Goal: Transaction & Acquisition: Subscribe to service/newsletter

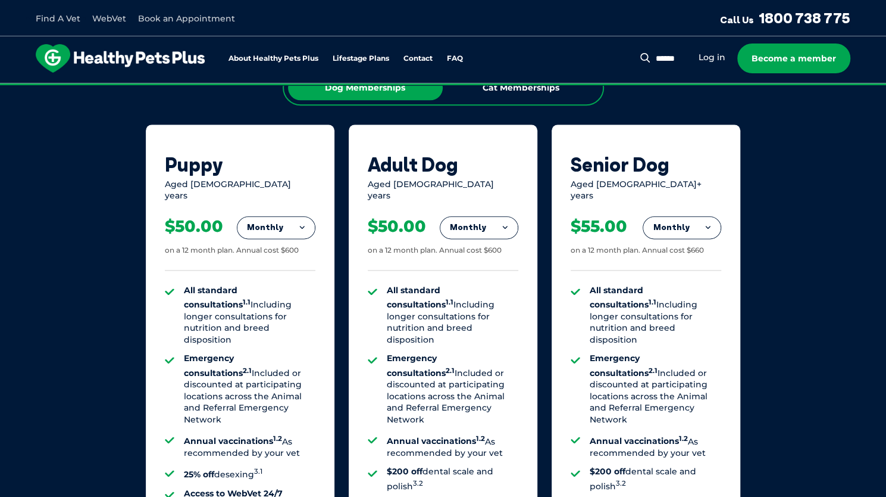
scroll to position [769, 0]
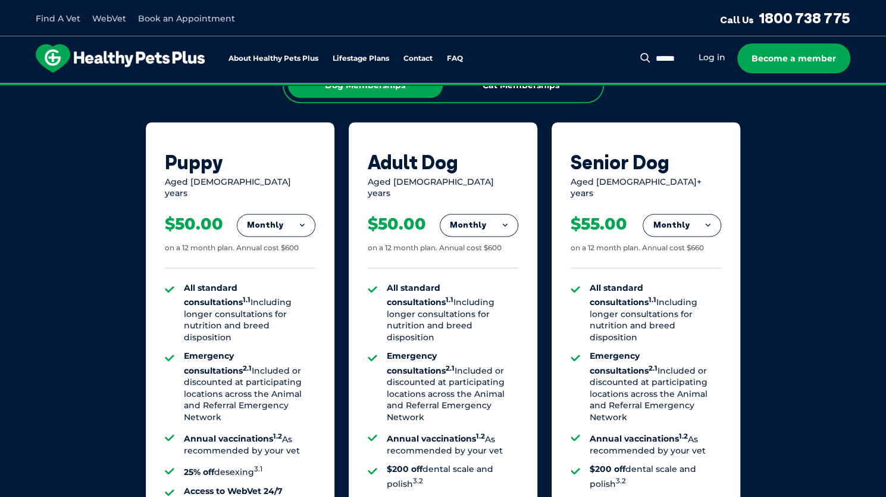
click at [494, 214] on button "Monthly" at bounding box center [479, 224] width 77 height 21
click at [492, 185] on div "Aged [DEMOGRAPHIC_DATA] years" at bounding box center [443, 187] width 151 height 23
click at [483, 214] on button "Monthly" at bounding box center [479, 224] width 77 height 21
click at [488, 185] on div "Aged [DEMOGRAPHIC_DATA] years" at bounding box center [443, 187] width 151 height 23
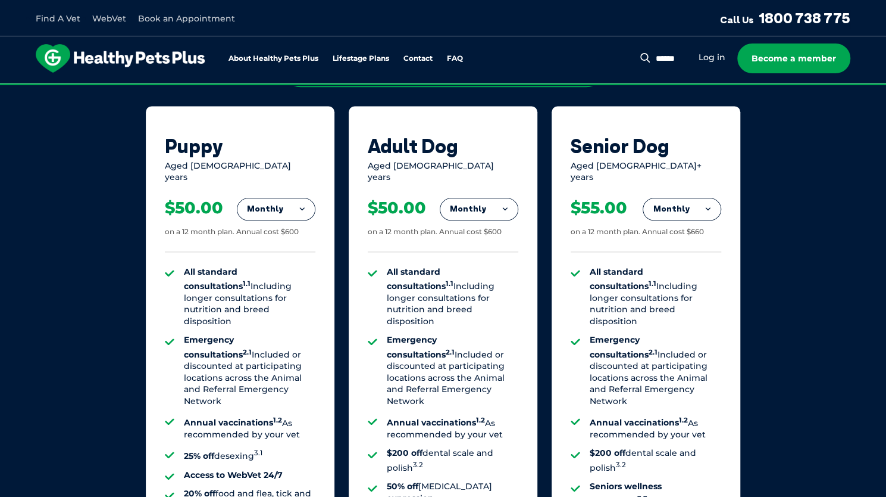
scroll to position [784, 0]
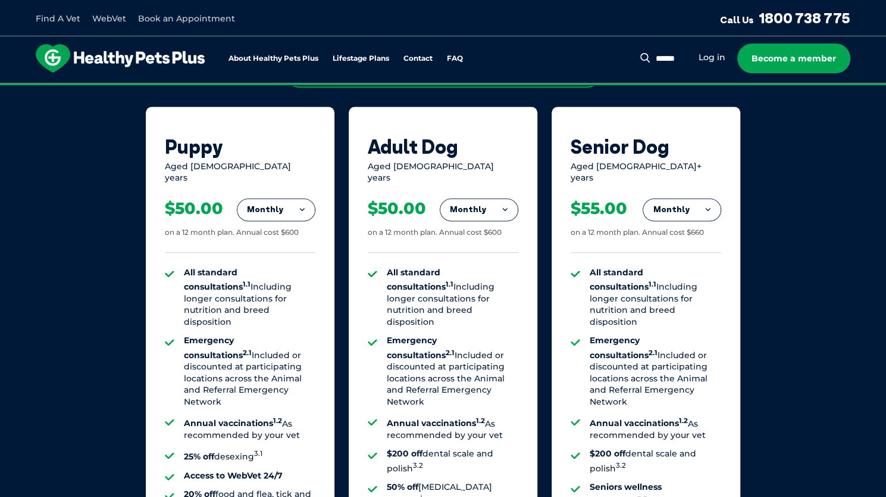
click at [479, 204] on button "Monthly" at bounding box center [479, 209] width 77 height 21
click at [479, 184] on div "$50.00 on a 12 month plan. Annual cost $600" at bounding box center [443, 218] width 151 height 68
click at [429, 184] on div "$50.00 on a 12 month plan. Annual cost $600" at bounding box center [443, 218] width 151 height 68
click at [411, 256] on div "All standard consultations 1.1 Including longer consultations for nutrition and…" at bounding box center [443, 437] width 151 height 370
click at [464, 283] on li "Yearly" at bounding box center [479, 291] width 77 height 28
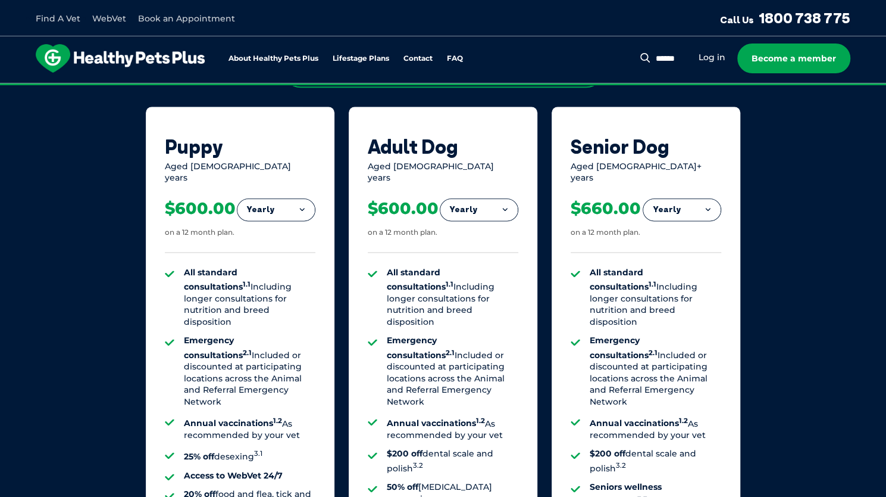
click at [487, 199] on button "Yearly" at bounding box center [479, 209] width 77 height 21
click at [466, 249] on li "Monthly" at bounding box center [479, 263] width 77 height 28
